Goal: Task Accomplishment & Management: Manage account settings

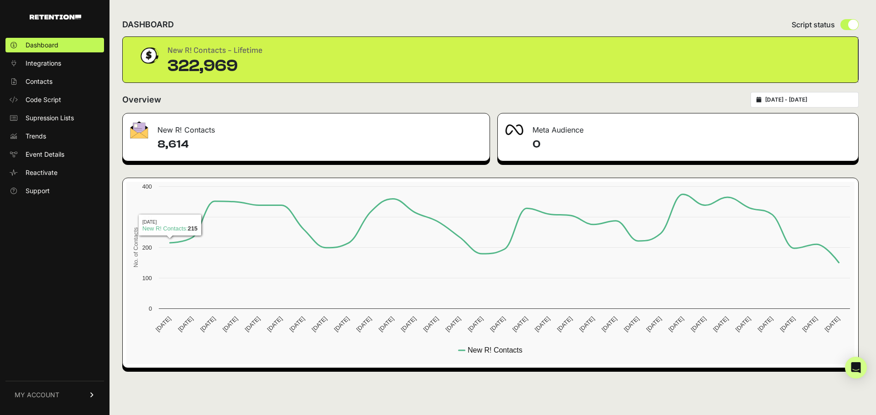
click at [50, 386] on link "MY ACCOUNT" at bounding box center [54, 395] width 99 height 28
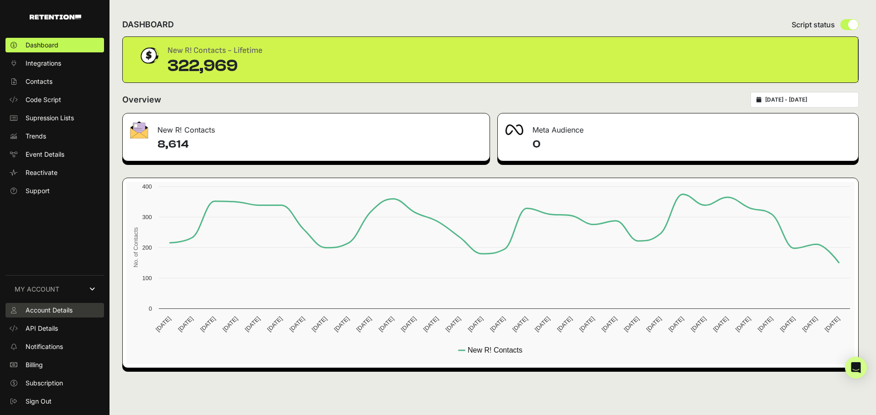
click at [50, 315] on link "Account Details" at bounding box center [54, 310] width 99 height 15
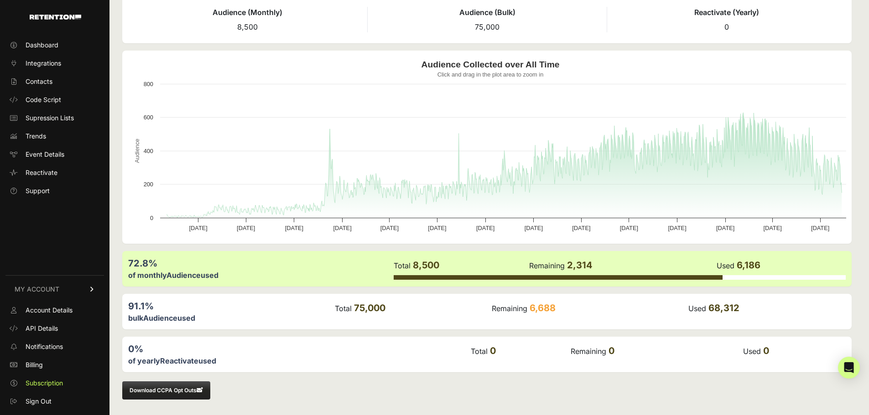
scroll to position [52, 0]
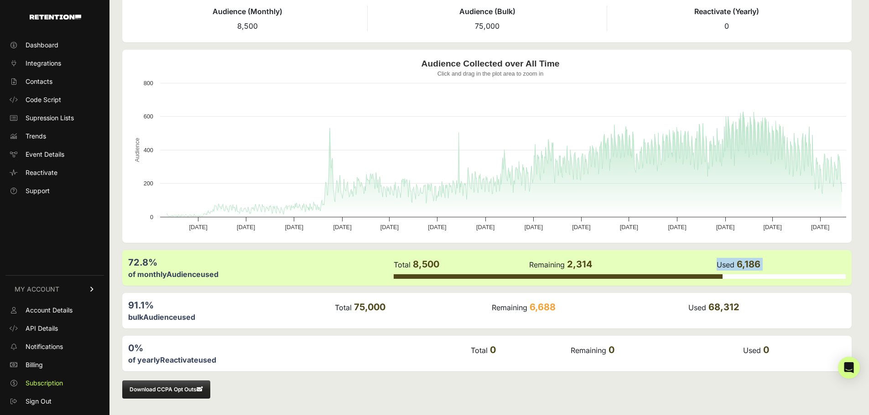
drag, startPoint x: 534, startPoint y: 275, endPoint x: 608, endPoint y: 271, distance: 74.0
click at [608, 271] on tbody "72.8% of monthly Audience used Total 8,500 Remaining 2,314 Used 6,186" at bounding box center [487, 268] width 718 height 25
click at [614, 294] on div "91.1% bulk Audience used Total 75,000 Remaining 6,688 Used 68,312" at bounding box center [486, 311] width 729 height 36
click at [46, 50] on link "Dashboard" at bounding box center [54, 45] width 99 height 15
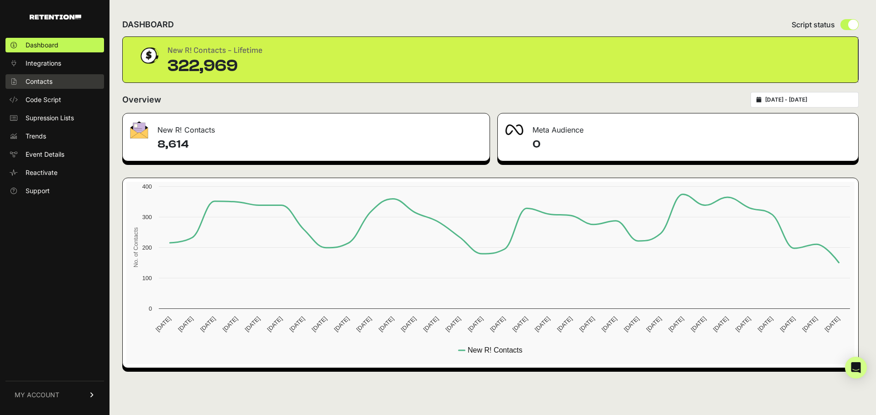
click at [42, 83] on span "Contacts" at bounding box center [39, 81] width 27 height 9
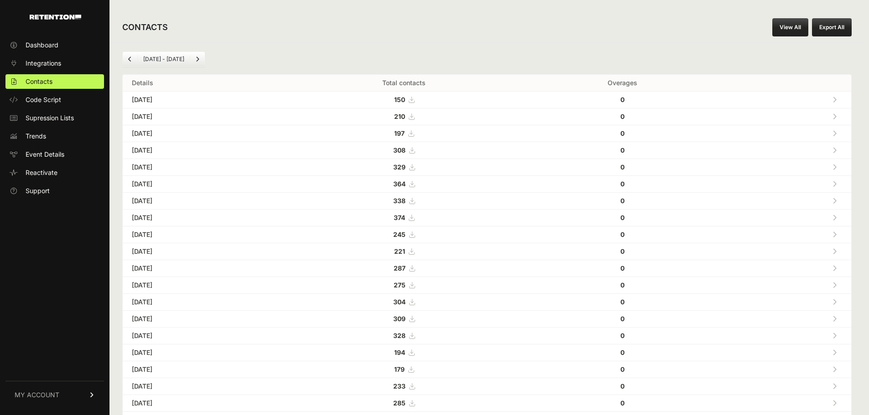
click at [808, 30] on link "View All" at bounding box center [790, 27] width 36 height 18
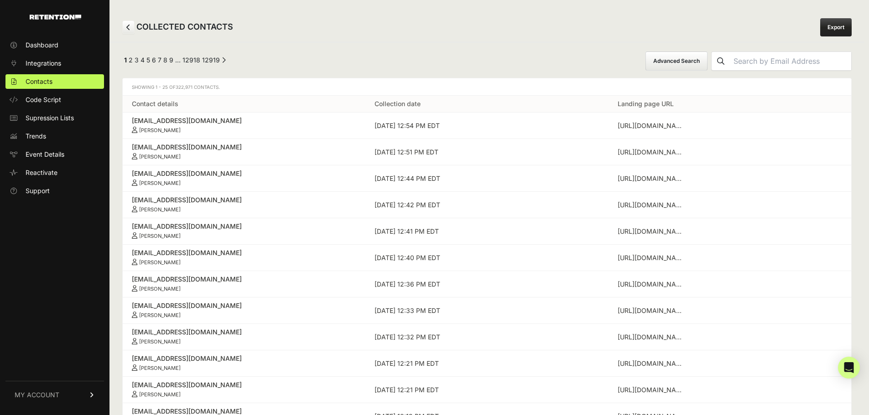
click at [835, 29] on link "Export" at bounding box center [835, 27] width 31 height 18
